Goal: Transaction & Acquisition: Purchase product/service

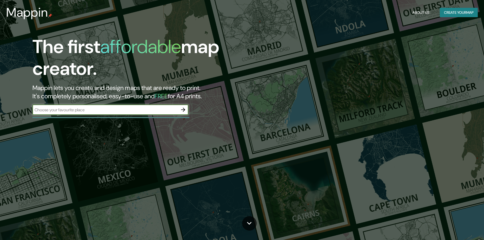
click at [86, 111] on input "text" at bounding box center [106, 110] width 146 height 6
type input "san sebastian españa"
click at [185, 112] on icon "button" at bounding box center [183, 110] width 6 height 6
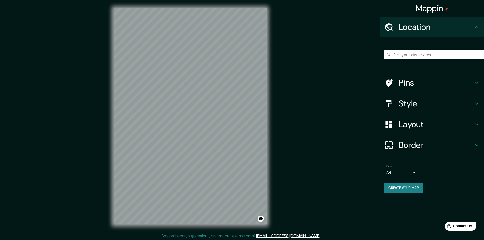
scroll to position [1, 0]
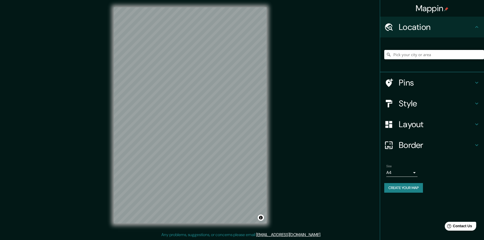
click at [411, 58] on input "Pick your city or area" at bounding box center [435, 54] width 100 height 9
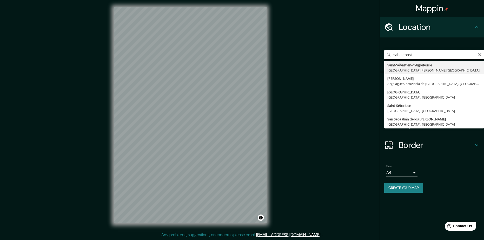
click at [399, 55] on input "sab sebast" at bounding box center [435, 54] width 100 height 9
click at [399, 56] on input "sab sebast" at bounding box center [435, 54] width 100 height 9
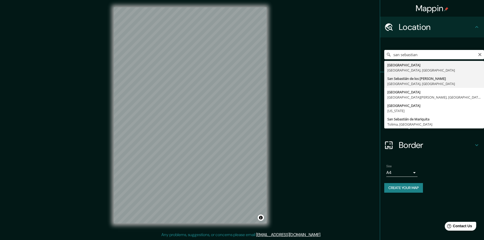
type input "San Sebastián de los Reyes, Madrid, España"
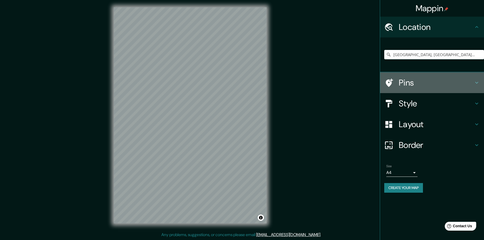
click at [408, 80] on h4 "Pins" at bounding box center [436, 82] width 75 height 10
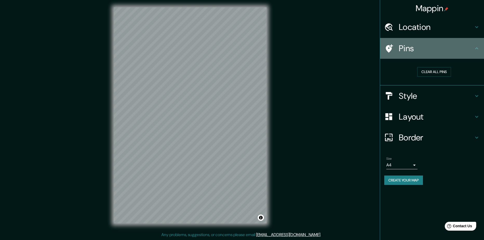
click at [429, 53] on h4 "Pins" at bounding box center [436, 48] width 75 height 10
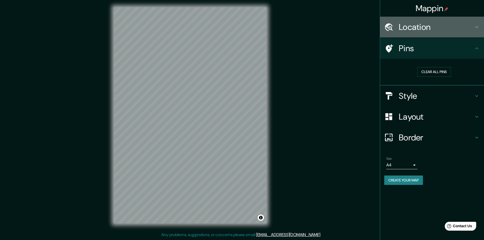
click at [423, 28] on h4 "Location" at bounding box center [436, 27] width 75 height 10
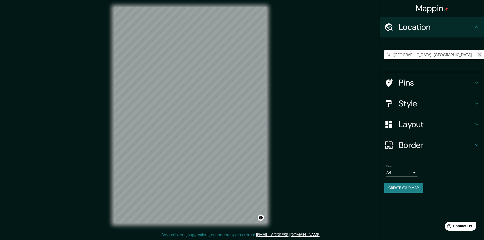
click at [480, 55] on icon "Clear" at bounding box center [480, 55] width 4 height 4
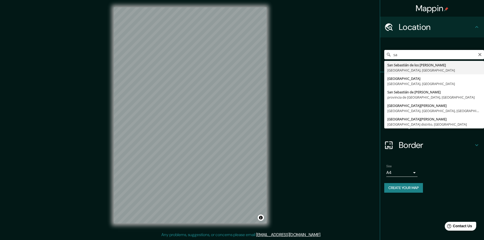
type input "s"
type input "[GEOGRAPHIC_DATA], [GEOGRAPHIC_DATA], [GEOGRAPHIC_DATA]"
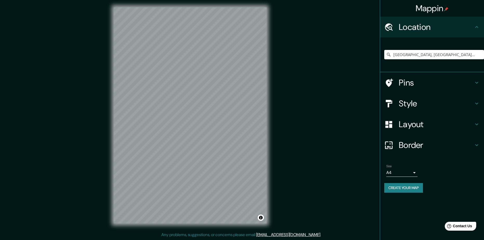
scroll to position [0, 0]
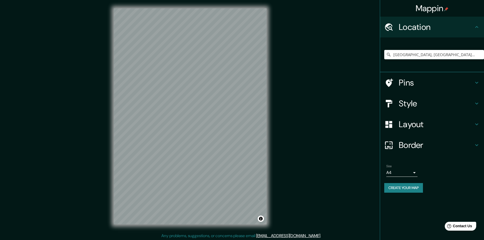
click at [279, 99] on div "Mappin Location [GEOGRAPHIC_DATA], [GEOGRAPHIC_DATA], [GEOGRAPHIC_DATA] Pins St…" at bounding box center [242, 120] width 484 height 241
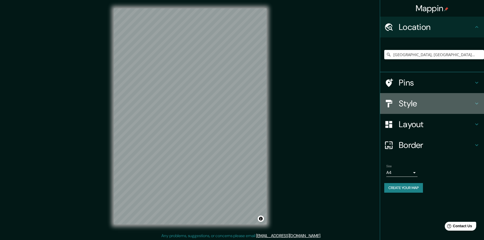
click at [405, 100] on h4 "Style" at bounding box center [436, 103] width 75 height 10
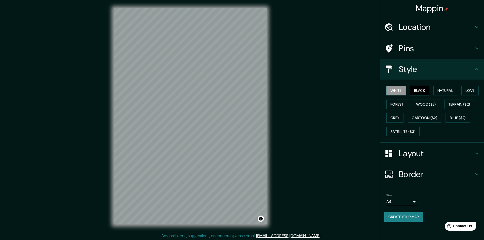
click at [419, 93] on button "Black" at bounding box center [420, 91] width 20 height 10
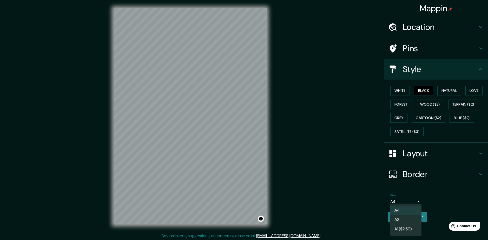
click at [398, 201] on body "Mappin Location Donostia, Guipúzcoa, España Pins Style White Black Natural Love…" at bounding box center [244, 120] width 488 height 240
click at [399, 221] on li "A3" at bounding box center [406, 219] width 31 height 9
type input "a4"
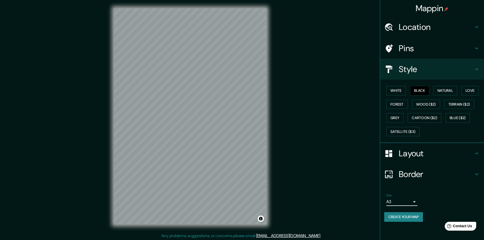
click at [405, 218] on button "Create your map" at bounding box center [404, 217] width 39 height 10
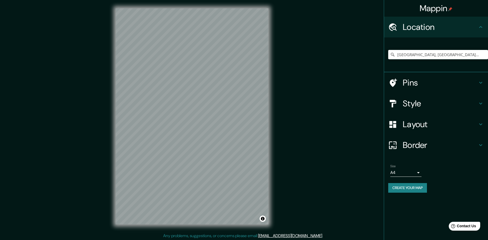
click at [409, 173] on body "Mappin Location [GEOGRAPHIC_DATA], [GEOGRAPHIC_DATA], [GEOGRAPHIC_DATA] Pins St…" at bounding box center [244, 120] width 488 height 240
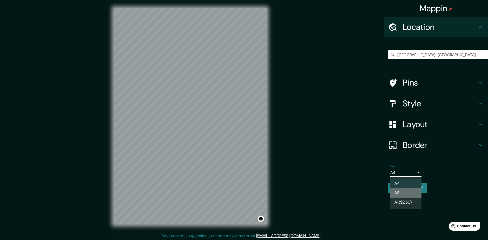
click at [406, 191] on li "A3" at bounding box center [406, 192] width 31 height 9
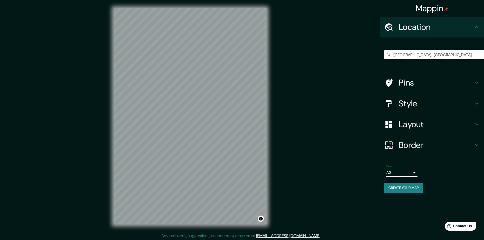
click at [458, 55] on input "[GEOGRAPHIC_DATA], [GEOGRAPHIC_DATA], [GEOGRAPHIC_DATA]" at bounding box center [435, 54] width 100 height 9
click at [456, 58] on input "[GEOGRAPHIC_DATA], [GEOGRAPHIC_DATA], [GEOGRAPHIC_DATA]" at bounding box center [435, 54] width 100 height 9
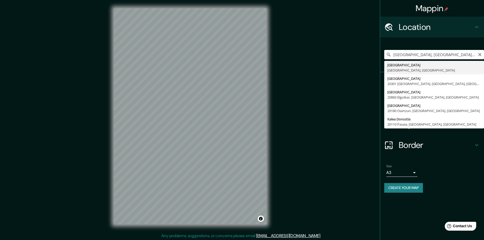
type input "[GEOGRAPHIC_DATA], [GEOGRAPHIC_DATA], [GEOGRAPHIC_DATA]"
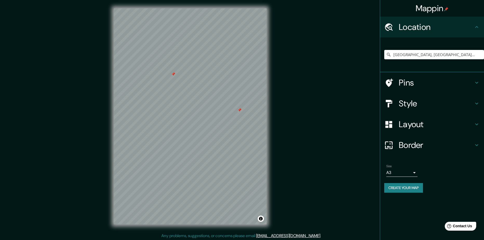
click at [173, 75] on div at bounding box center [173, 74] width 4 height 4
click at [251, 114] on div at bounding box center [251, 112] width 4 height 4
click at [247, 109] on div at bounding box center [246, 111] width 4 height 4
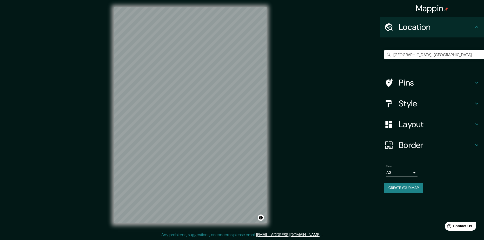
click at [417, 143] on h4 "Border" at bounding box center [436, 145] width 75 height 10
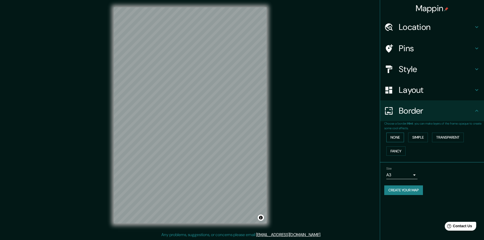
click at [397, 138] on button "None" at bounding box center [396, 138] width 18 height 10
click at [418, 137] on button "Simple" at bounding box center [418, 138] width 20 height 10
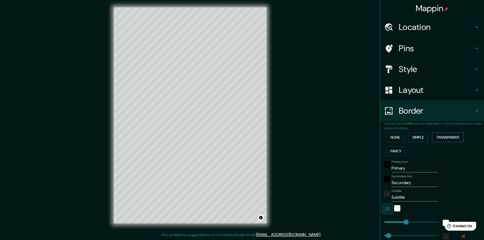
click at [440, 138] on button "Transparent" at bounding box center [448, 138] width 32 height 10
click at [394, 138] on button "None" at bounding box center [396, 138] width 18 height 10
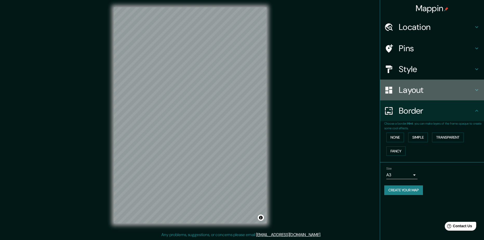
click at [409, 93] on h4 "Layout" at bounding box center [436, 90] width 75 height 10
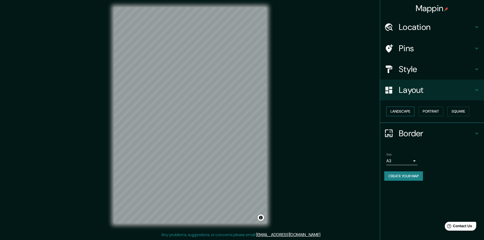
click at [406, 111] on button "Landscape" at bounding box center [401, 112] width 28 height 10
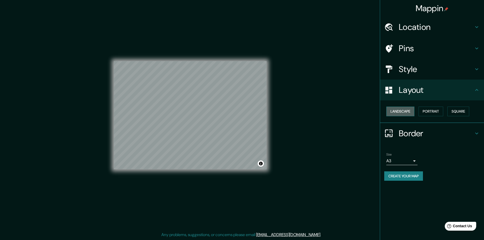
click at [406, 111] on button "Landscape" at bounding box center [401, 112] width 28 height 10
click at [424, 113] on button "Portrait" at bounding box center [431, 112] width 25 height 10
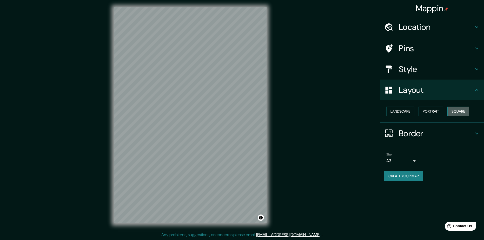
click at [455, 113] on button "Square" at bounding box center [459, 112] width 22 height 10
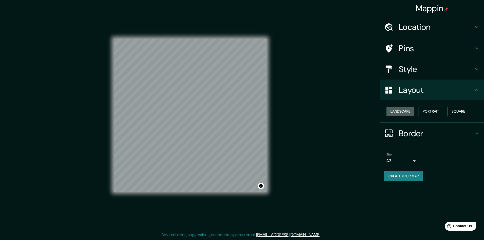
drag, startPoint x: 401, startPoint y: 113, endPoint x: 412, endPoint y: 105, distance: 13.4
click at [401, 111] on button "Landscape" at bounding box center [401, 112] width 28 height 10
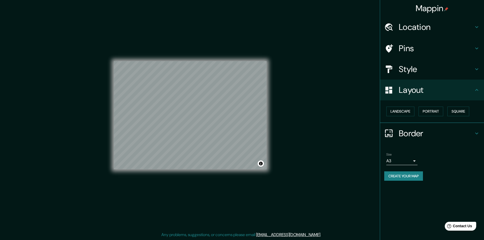
click at [428, 68] on h4 "Style" at bounding box center [436, 69] width 75 height 10
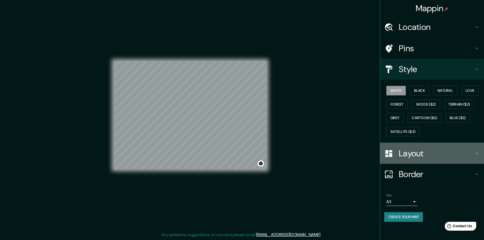
click at [420, 148] on h4 "Layout" at bounding box center [436, 153] width 75 height 10
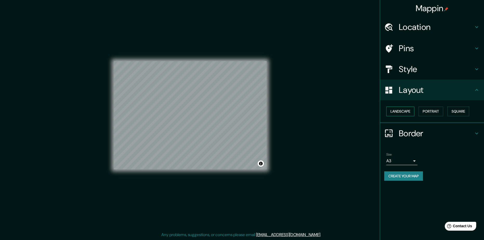
click at [405, 112] on button "Landscape" at bounding box center [401, 112] width 28 height 10
click at [431, 109] on button "Portrait" at bounding box center [431, 112] width 25 height 10
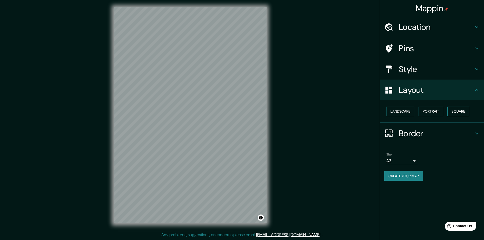
click at [455, 110] on button "Square" at bounding box center [459, 112] width 22 height 10
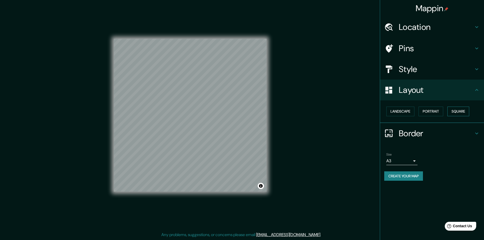
click at [458, 112] on button "Square" at bounding box center [459, 112] width 22 height 10
click at [436, 112] on button "Portrait" at bounding box center [431, 112] width 25 height 10
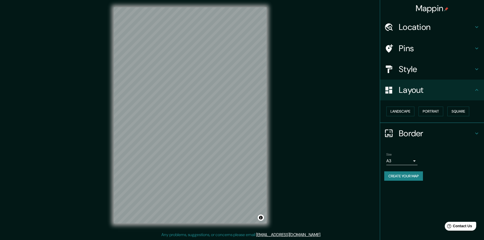
click at [425, 74] on h4 "Style" at bounding box center [436, 69] width 75 height 10
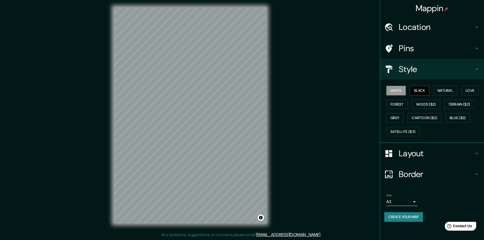
click at [417, 91] on button "Black" at bounding box center [420, 91] width 20 height 10
click at [445, 91] on button "Natural" at bounding box center [446, 91] width 24 height 10
click at [471, 92] on button "Love" at bounding box center [470, 91] width 17 height 10
click at [404, 102] on button "Forest" at bounding box center [398, 105] width 22 height 10
click at [422, 102] on button "Wood ($2)" at bounding box center [426, 105] width 28 height 10
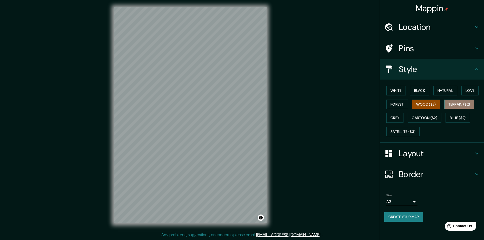
click at [457, 105] on button "Terrain ($2)" at bounding box center [460, 105] width 30 height 10
click at [455, 114] on button "Blue ($2)" at bounding box center [458, 118] width 24 height 10
click at [460, 105] on button "Terrain ($2)" at bounding box center [460, 105] width 30 height 10
click at [398, 117] on button "Grey" at bounding box center [395, 118] width 17 height 10
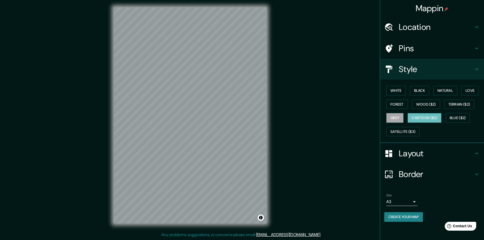
click at [411, 116] on button "Cartoon ($2)" at bounding box center [425, 118] width 34 height 10
click at [399, 132] on button "Satellite ($3)" at bounding box center [403, 132] width 33 height 10
click at [180, 120] on div "© Mapbox © OpenStreetMap Improve this map © Maxar" at bounding box center [191, 115] width 170 height 233
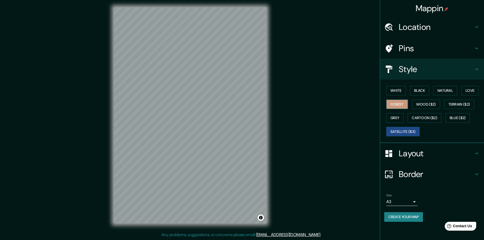
click at [395, 104] on button "Forest" at bounding box center [398, 105] width 22 height 10
click at [423, 107] on button "Wood ($2)" at bounding box center [426, 105] width 28 height 10
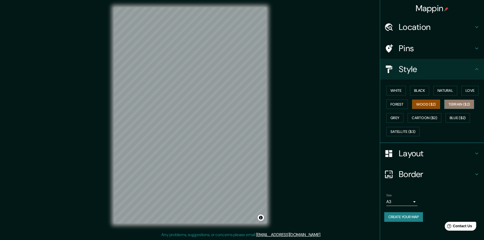
click at [450, 103] on button "Terrain ($2)" at bounding box center [460, 105] width 30 height 10
click at [465, 92] on button "Love" at bounding box center [470, 91] width 17 height 10
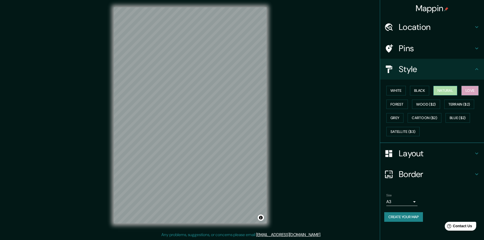
click at [453, 92] on button "Natural" at bounding box center [446, 91] width 24 height 10
click at [438, 92] on button "Natural" at bounding box center [446, 91] width 24 height 10
click at [423, 92] on button "Black" at bounding box center [420, 91] width 20 height 10
click at [400, 90] on button "White" at bounding box center [397, 91] width 20 height 10
click at [428, 88] on button "Black" at bounding box center [420, 91] width 20 height 10
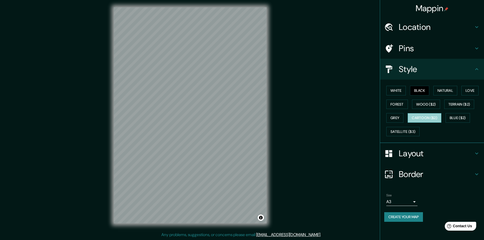
click at [424, 116] on button "Cartoon ($2)" at bounding box center [425, 118] width 34 height 10
click at [405, 115] on div "White Black Natural Love Forest Wood ($2) Terrain ($2) Grey Cartoon ($2) Blue (…" at bounding box center [435, 111] width 100 height 55
click at [404, 130] on button "Satellite ($3)" at bounding box center [403, 132] width 33 height 10
click at [401, 124] on div "White Black Natural Love Forest Wood ($2) Terrain ($2) Grey Cartoon ($2) Blue (…" at bounding box center [435, 111] width 100 height 55
click at [399, 118] on button "Grey" at bounding box center [395, 118] width 17 height 10
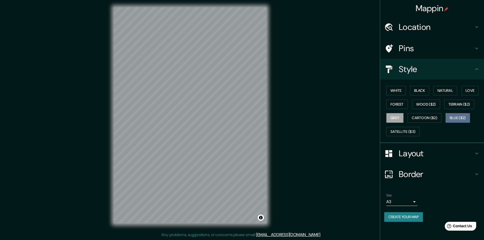
click at [450, 118] on button "Blue ($2)" at bounding box center [458, 118] width 24 height 10
click at [262, 219] on button "Toggle attribution" at bounding box center [261, 218] width 6 height 6
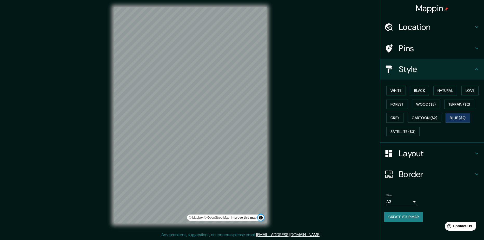
click at [262, 219] on button "Toggle attribution" at bounding box center [261, 218] width 6 height 6
click at [408, 49] on h4 "Pins" at bounding box center [436, 48] width 75 height 10
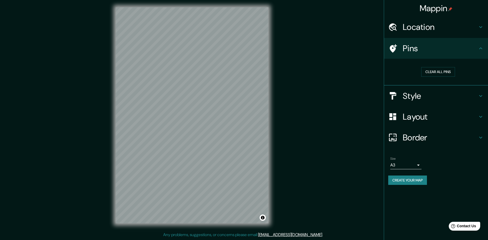
click at [413, 165] on body "Mappin Location [GEOGRAPHIC_DATA], [GEOGRAPHIC_DATA], [GEOGRAPHIC_DATA] Pins Cl…" at bounding box center [244, 119] width 488 height 240
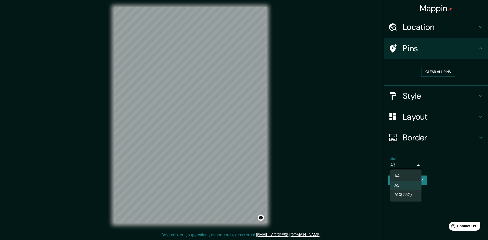
click at [404, 196] on li "A1 ($2.50)" at bounding box center [406, 194] width 31 height 9
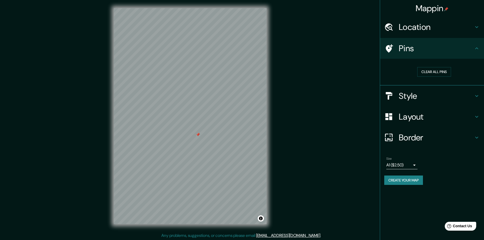
scroll to position [0, 0]
click at [273, 129] on div "© Mapbox © OpenStreetMap Improve this map" at bounding box center [191, 116] width 170 height 233
